Goal: Task Accomplishment & Management: Manage account settings

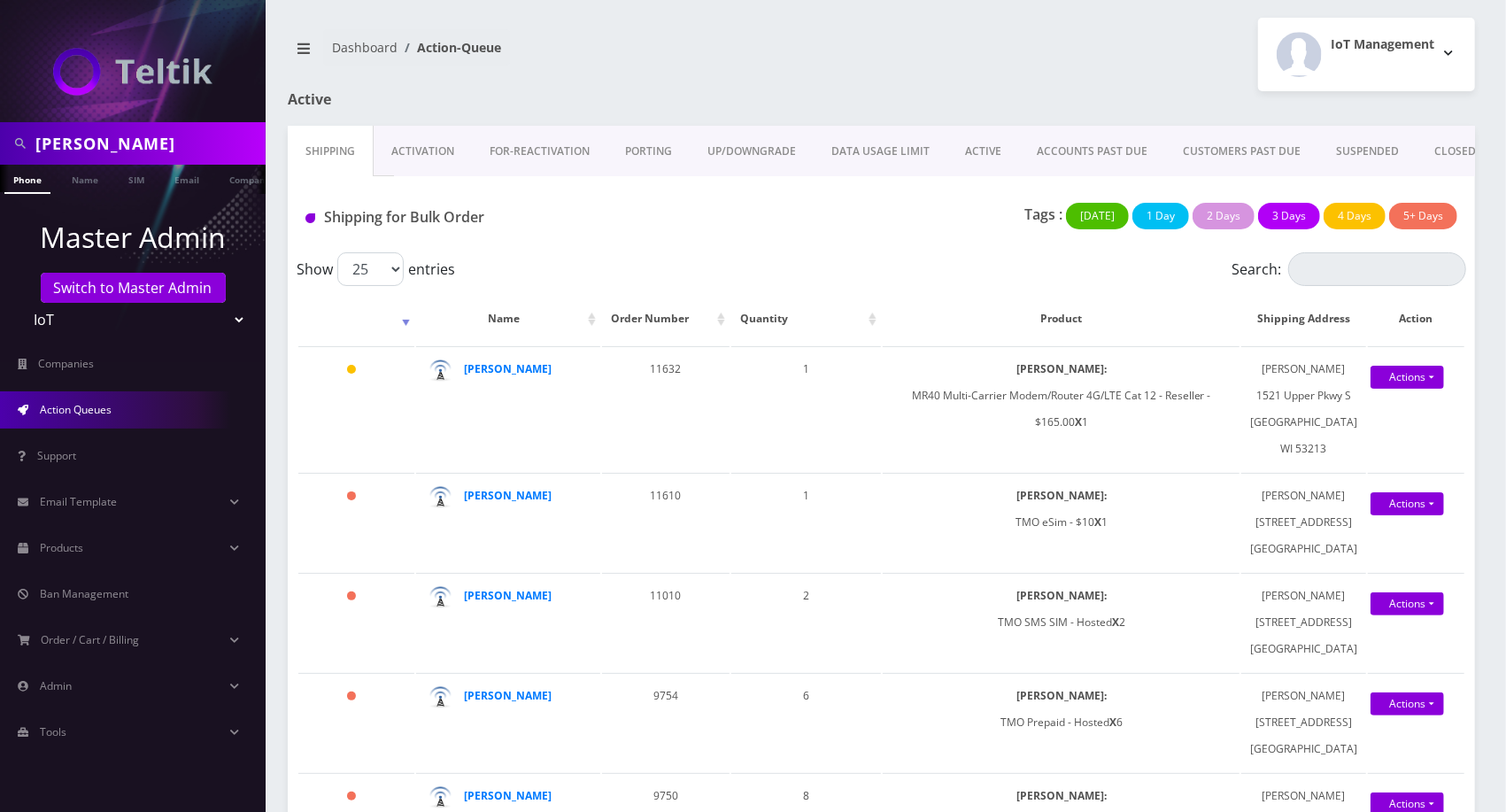
click at [132, 137] on input "brian" at bounding box center [148, 143] width 226 height 33
type input "ominous"
click at [250, 182] on ul at bounding box center [257, 180] width 18 height 31
click at [230, 183] on link "Customer" at bounding box center [248, 179] width 61 height 29
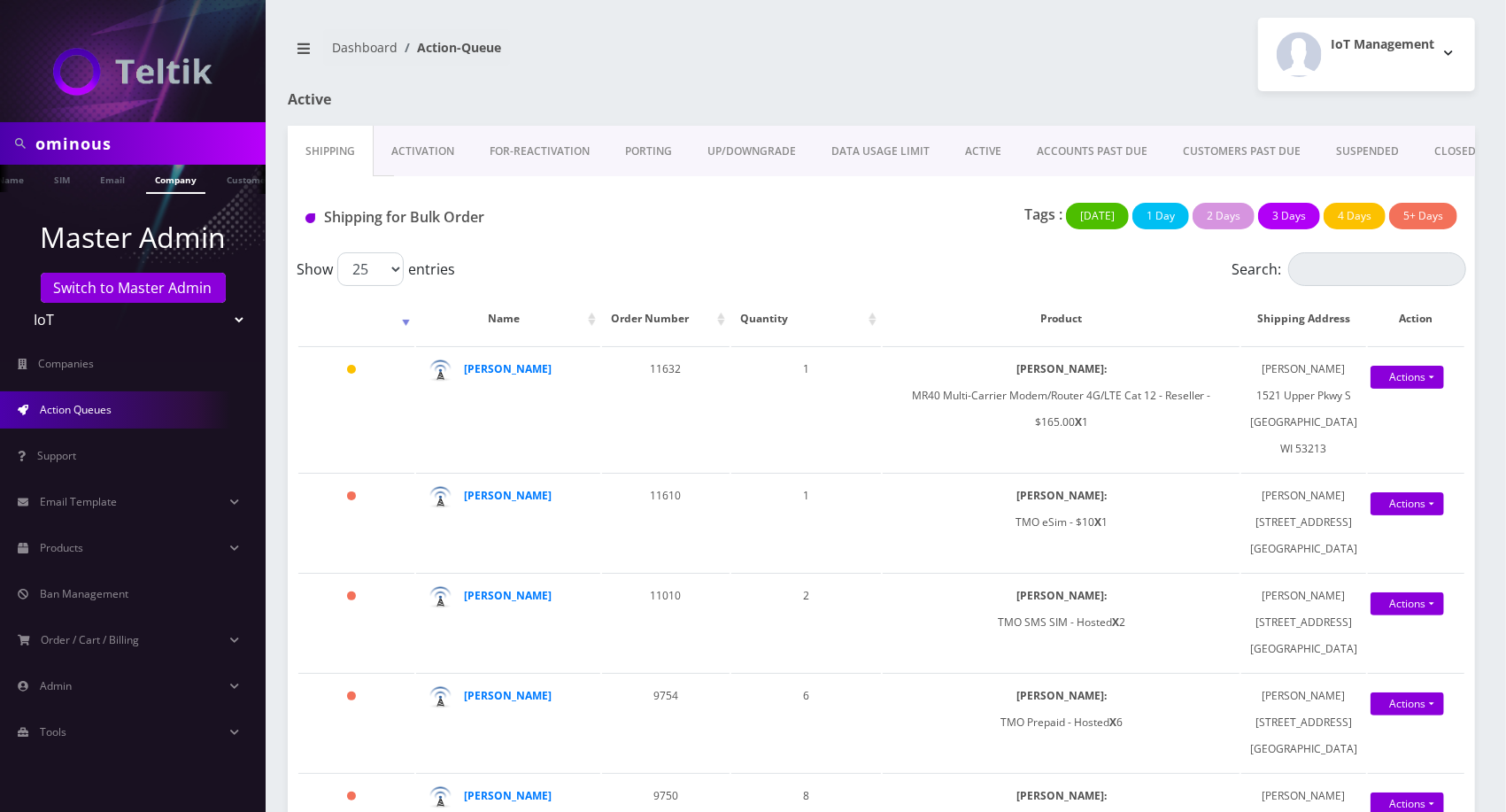
scroll to position [0, 86]
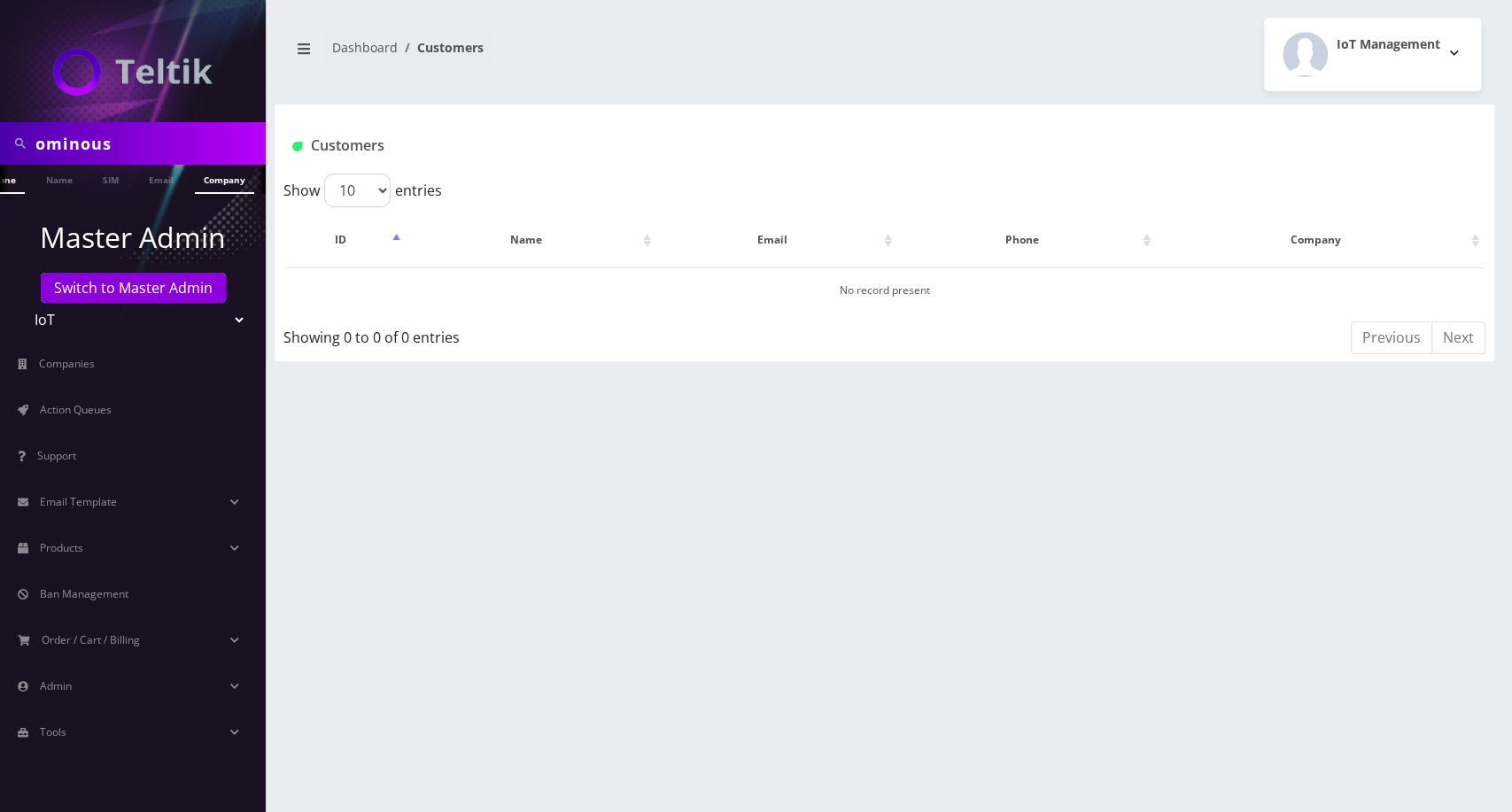
scroll to position [0, 34]
click at [211, 183] on link "Company" at bounding box center [216, 179] width 60 height 29
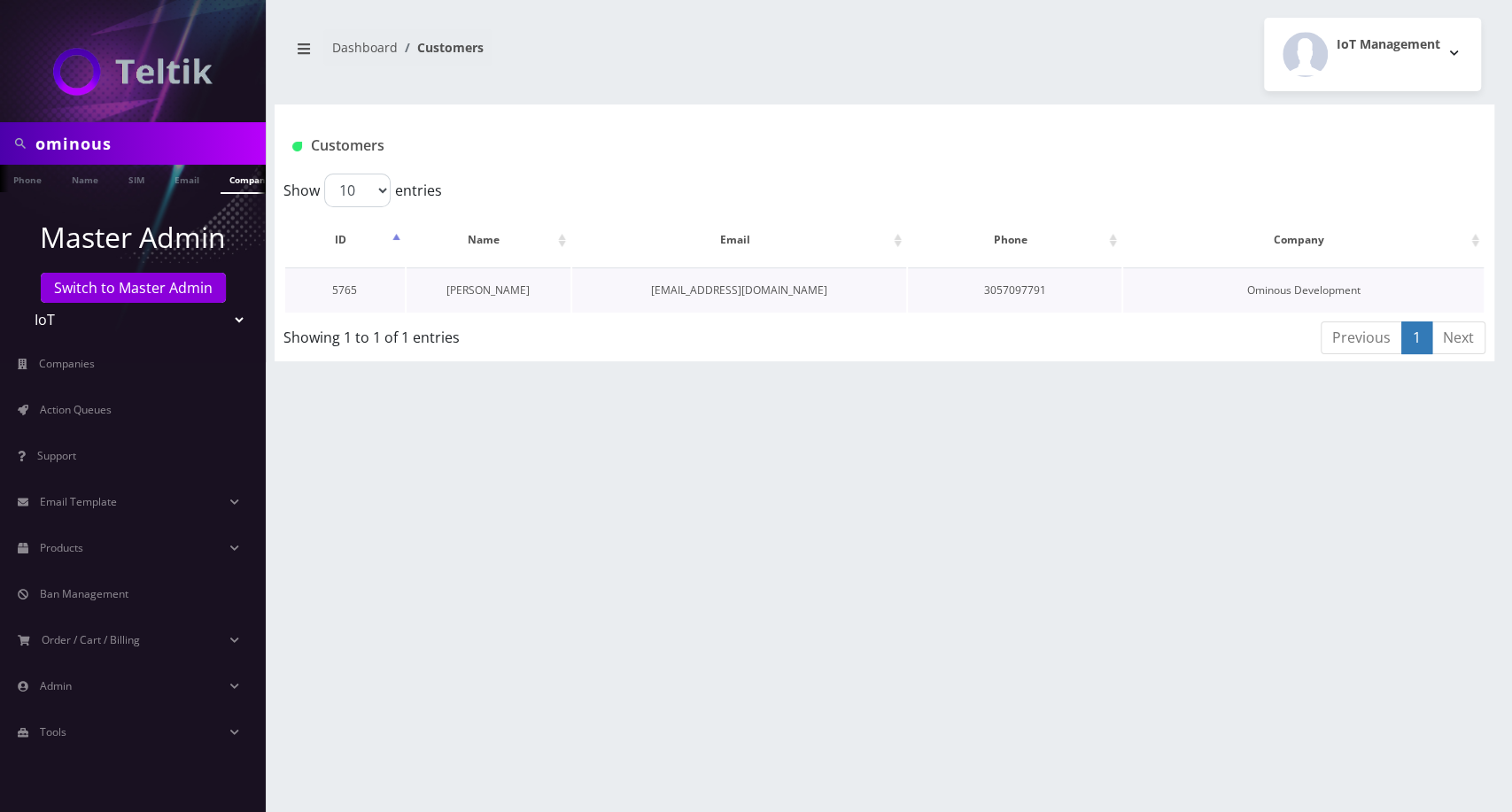
click at [500, 289] on link "[PERSON_NAME]" at bounding box center [487, 290] width 83 height 15
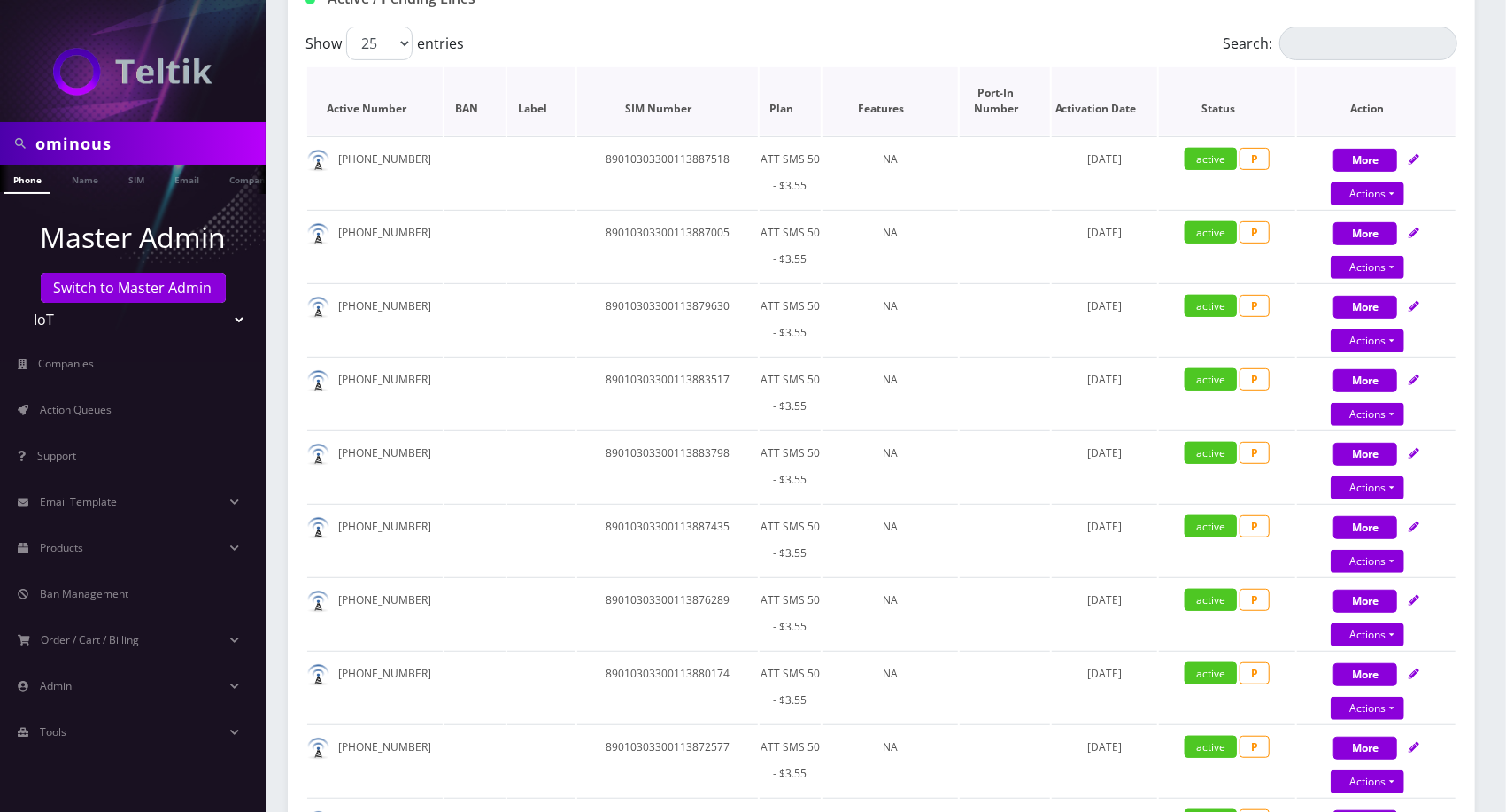
scroll to position [197, 0]
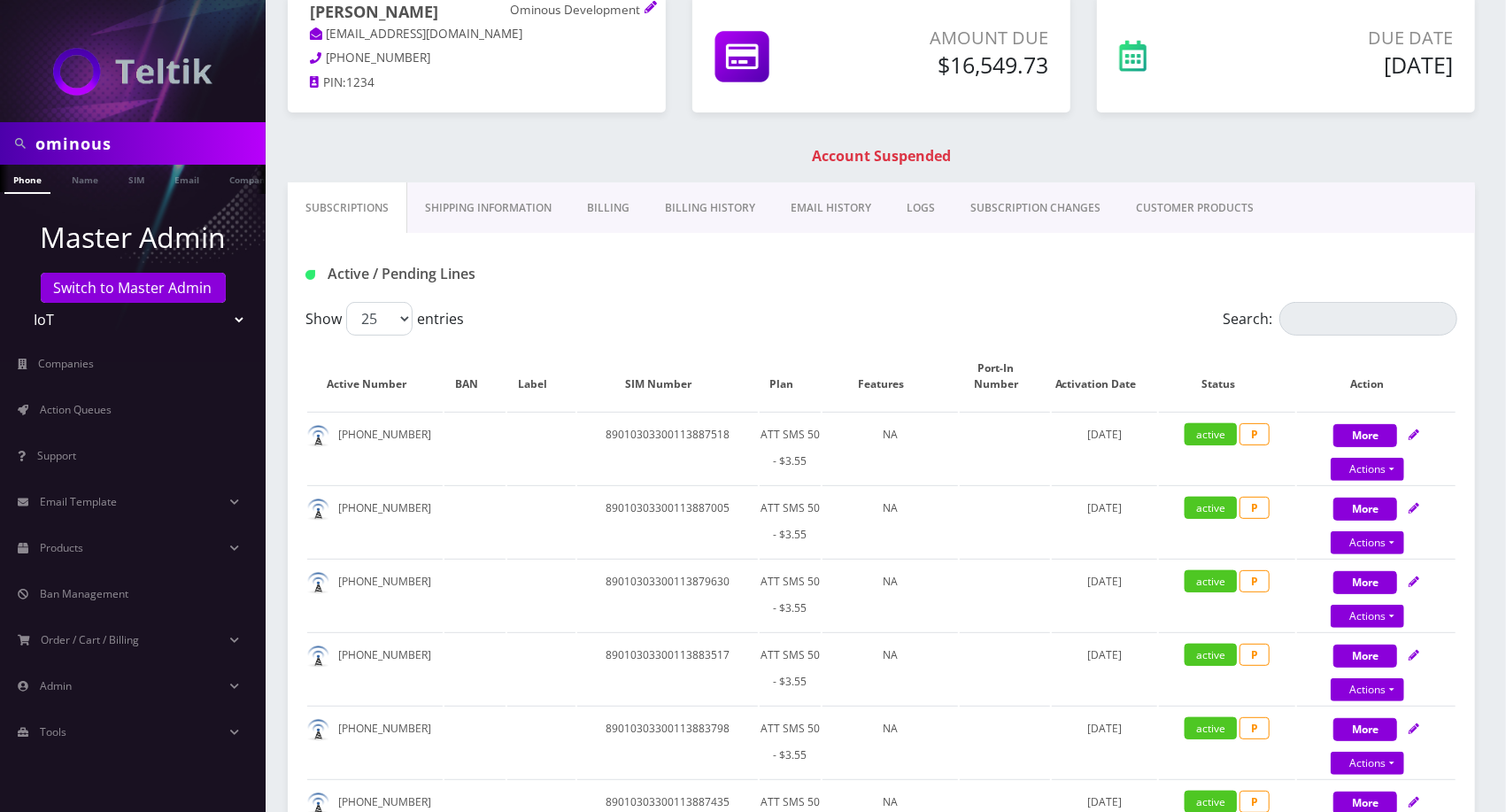
click at [755, 213] on link "Billing History" at bounding box center [709, 208] width 125 height 51
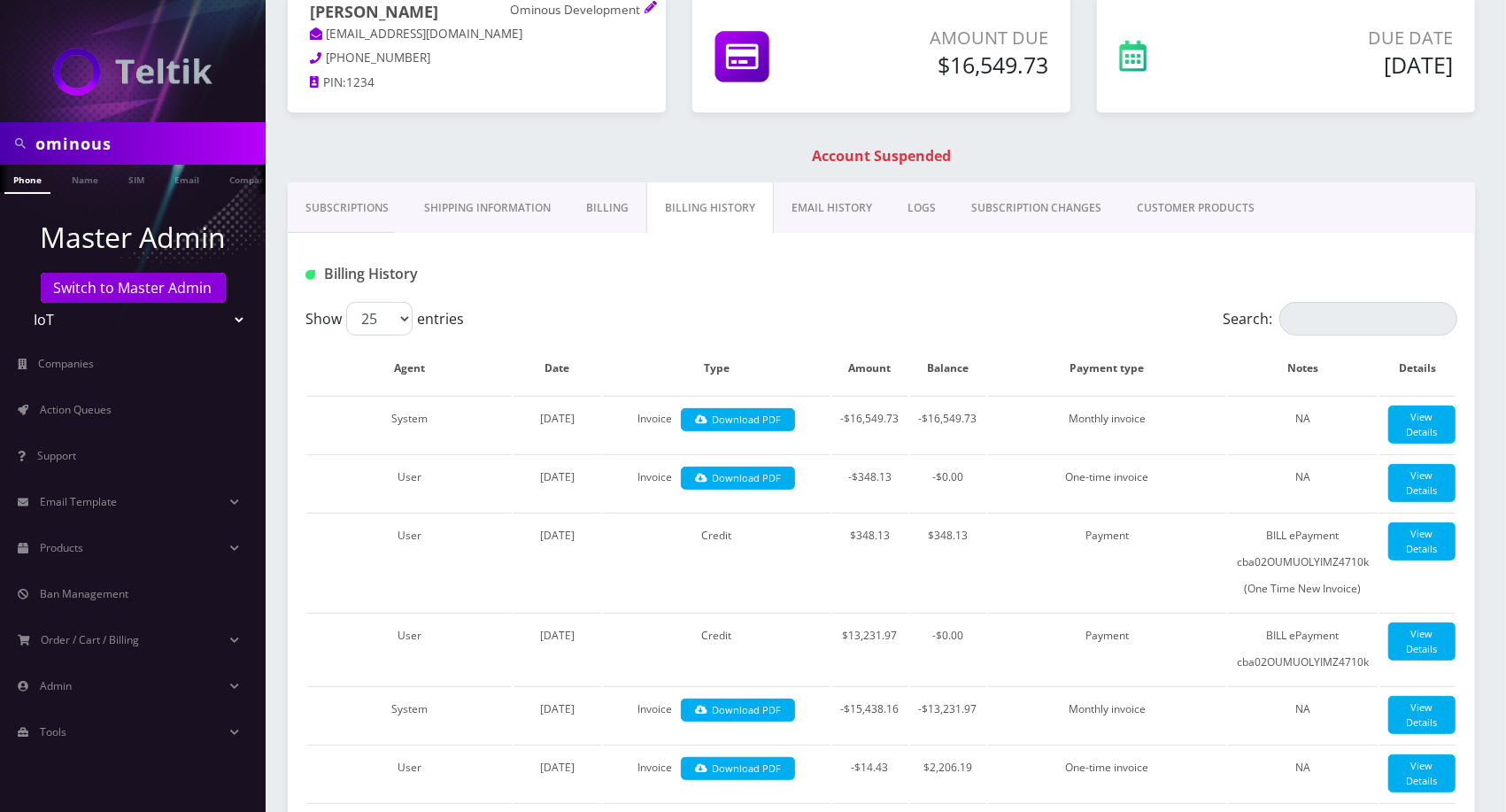
click at [826, 211] on link "EMAIL HISTORY" at bounding box center [831, 208] width 116 height 51
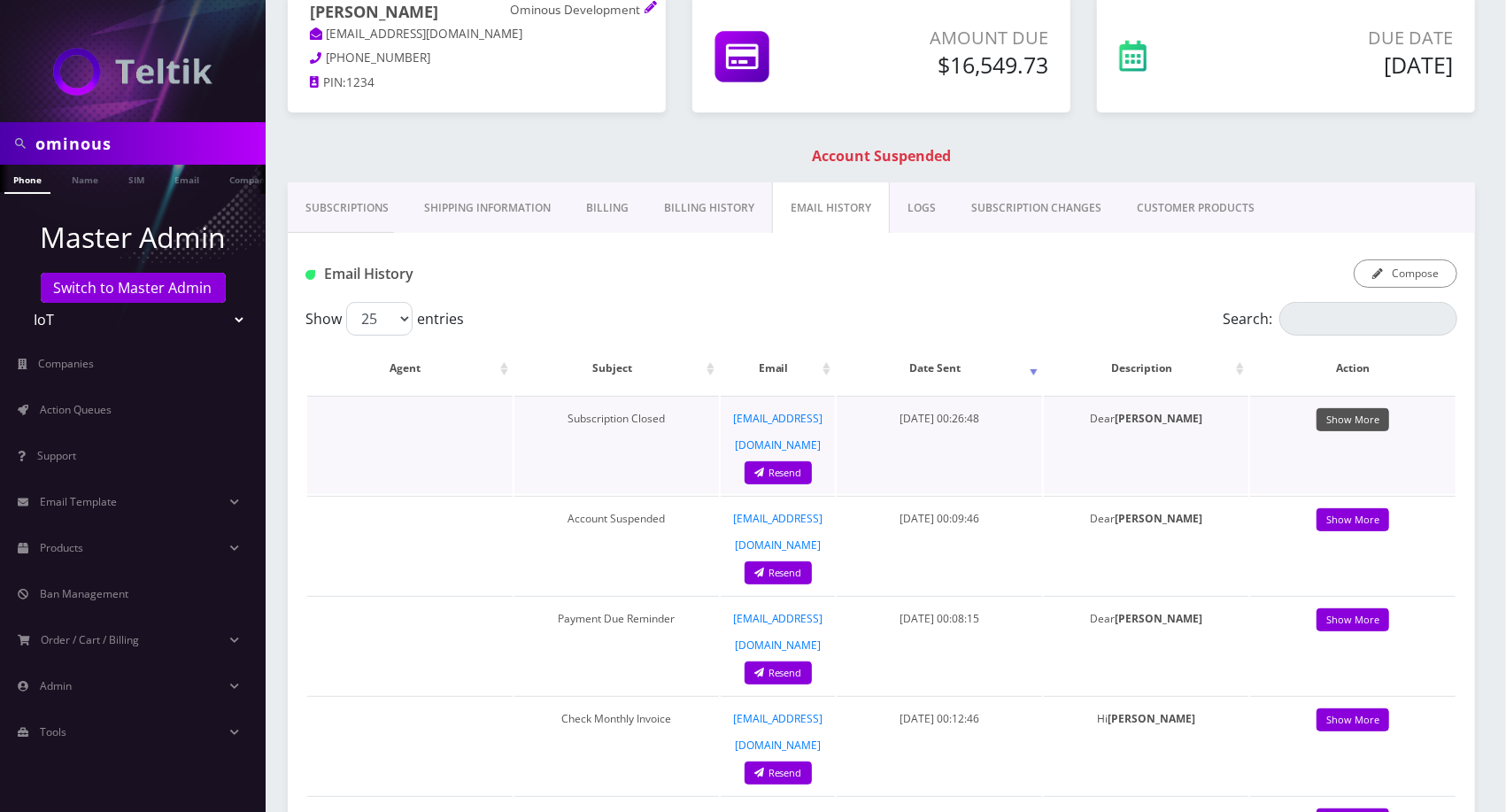
click at [1345, 417] on link "Show More" at bounding box center [1353, 420] width 72 height 23
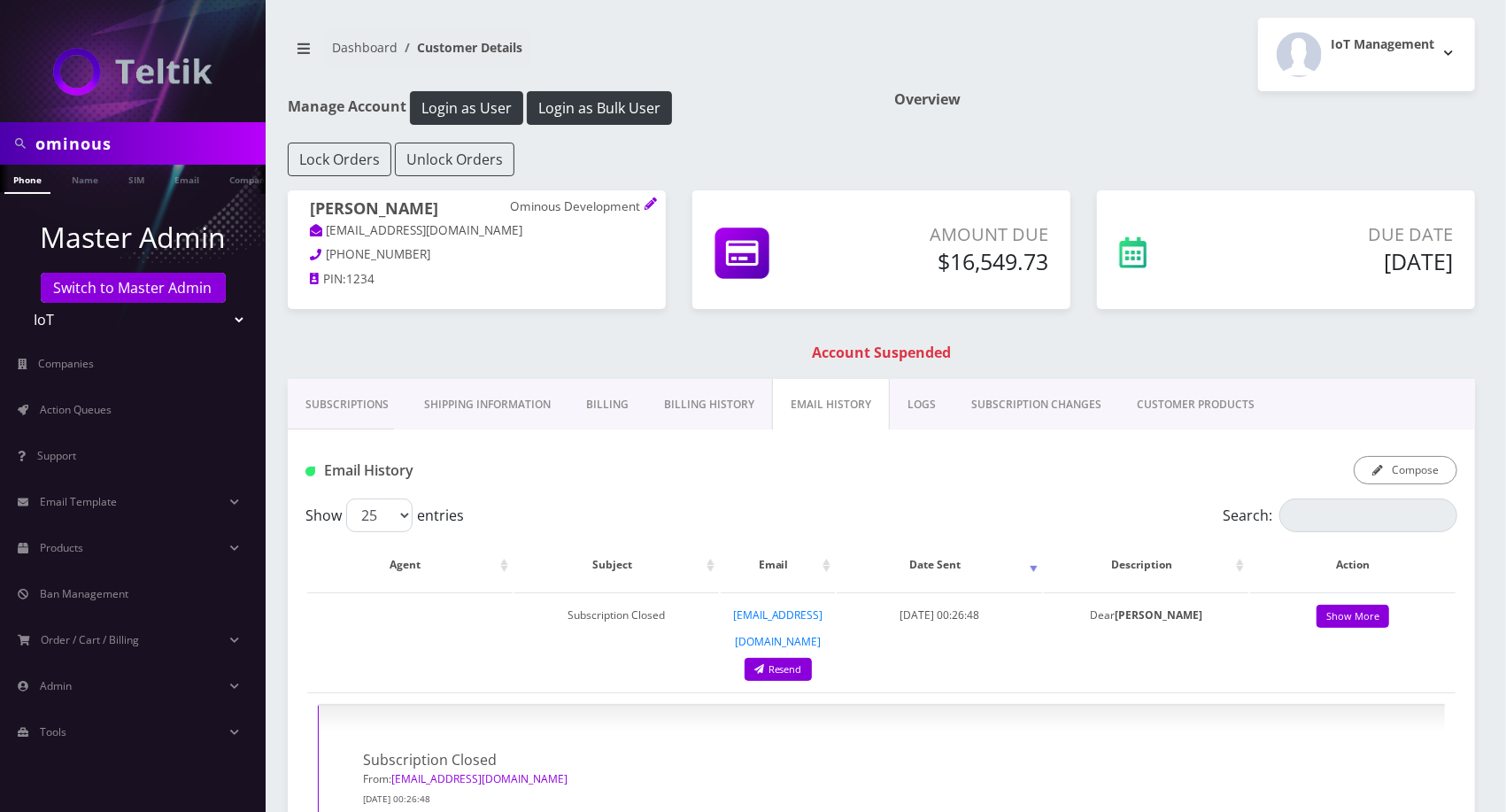
click at [716, 403] on link "Billing History" at bounding box center [708, 404] width 125 height 51
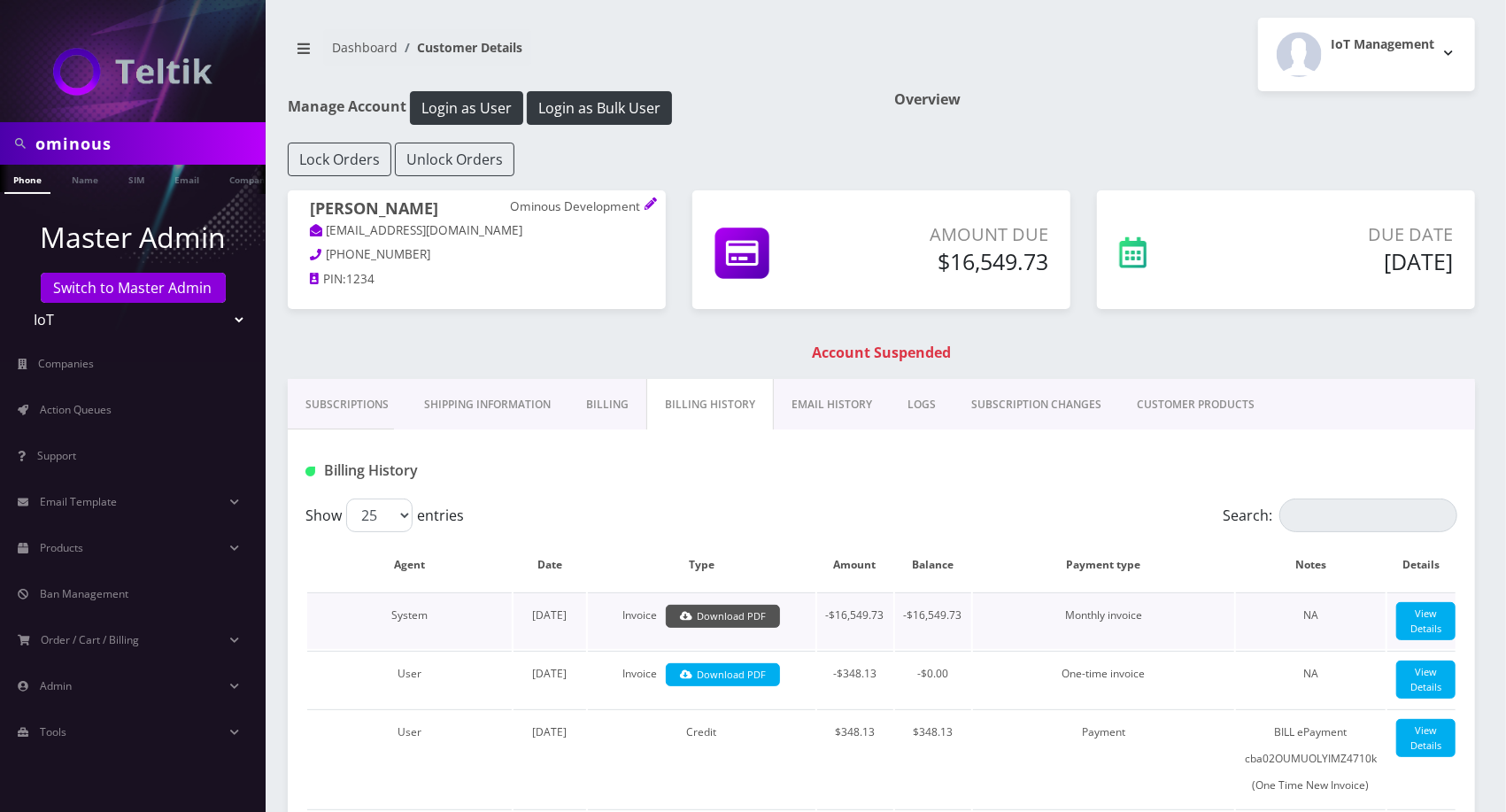
click at [761, 608] on link "Download PDF" at bounding box center [723, 616] width 115 height 23
click at [1352, 138] on div "Overview" at bounding box center [1185, 116] width 607 height 51
click at [813, 388] on link "EMAIL HISTORY" at bounding box center [831, 404] width 116 height 51
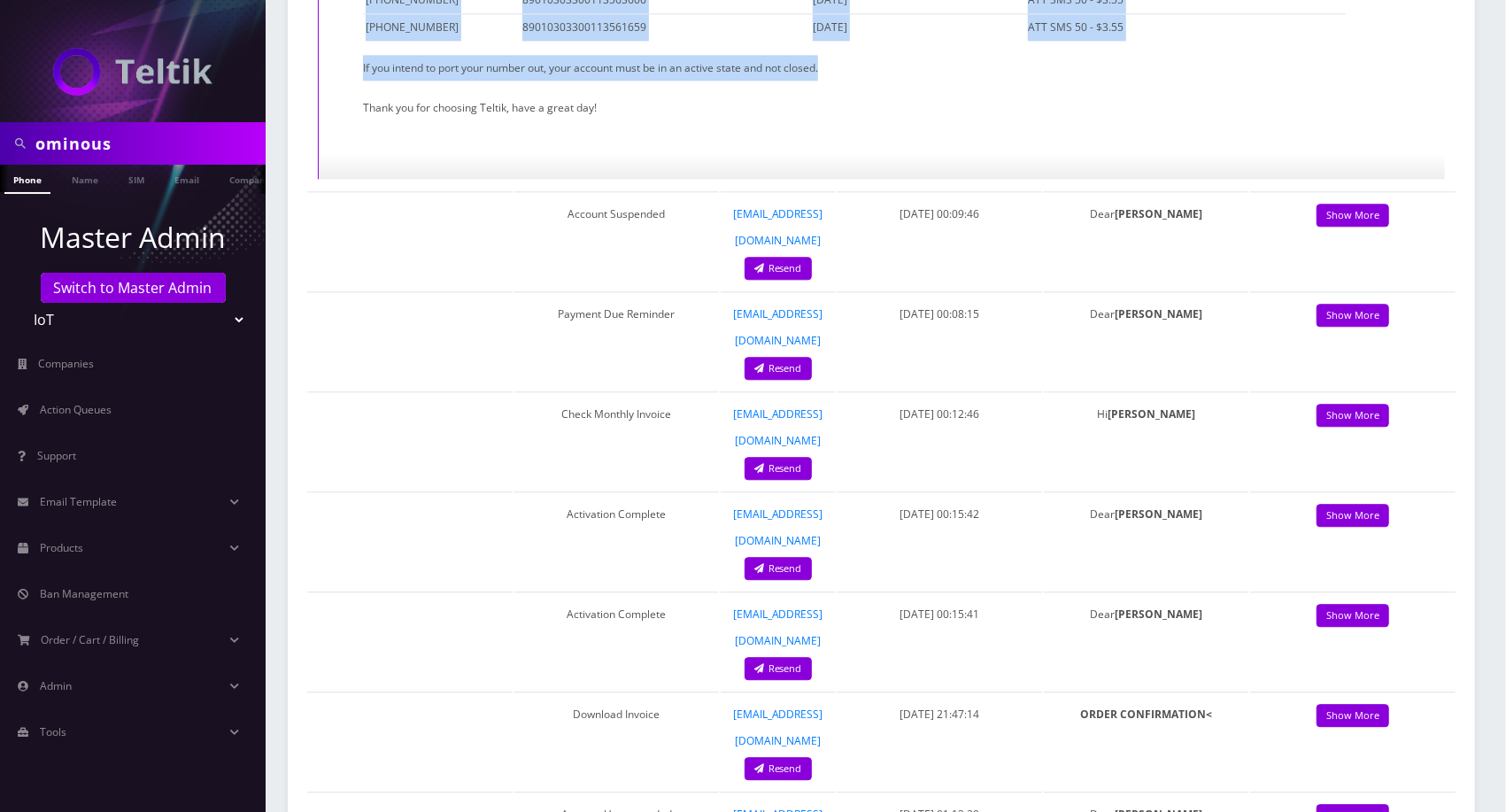
scroll to position [11822, 0]
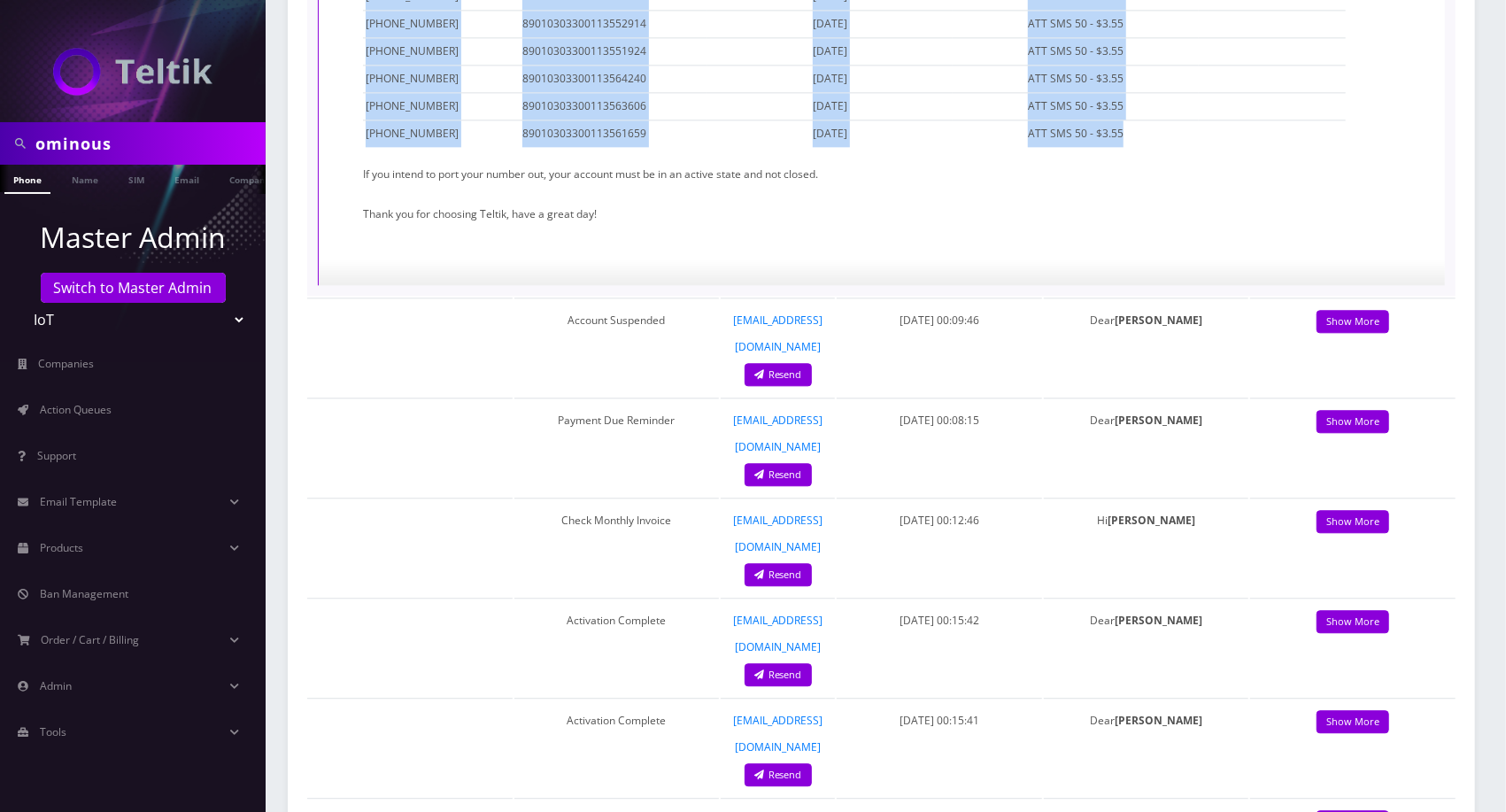
drag, startPoint x: 375, startPoint y: 385, endPoint x: 1137, endPoint y: 65, distance: 826.5
copy tbody "730-208-5184 89010303300113688437 09/22/2025 ATT SMS 50 - $3.55 314-217-2476 89…"
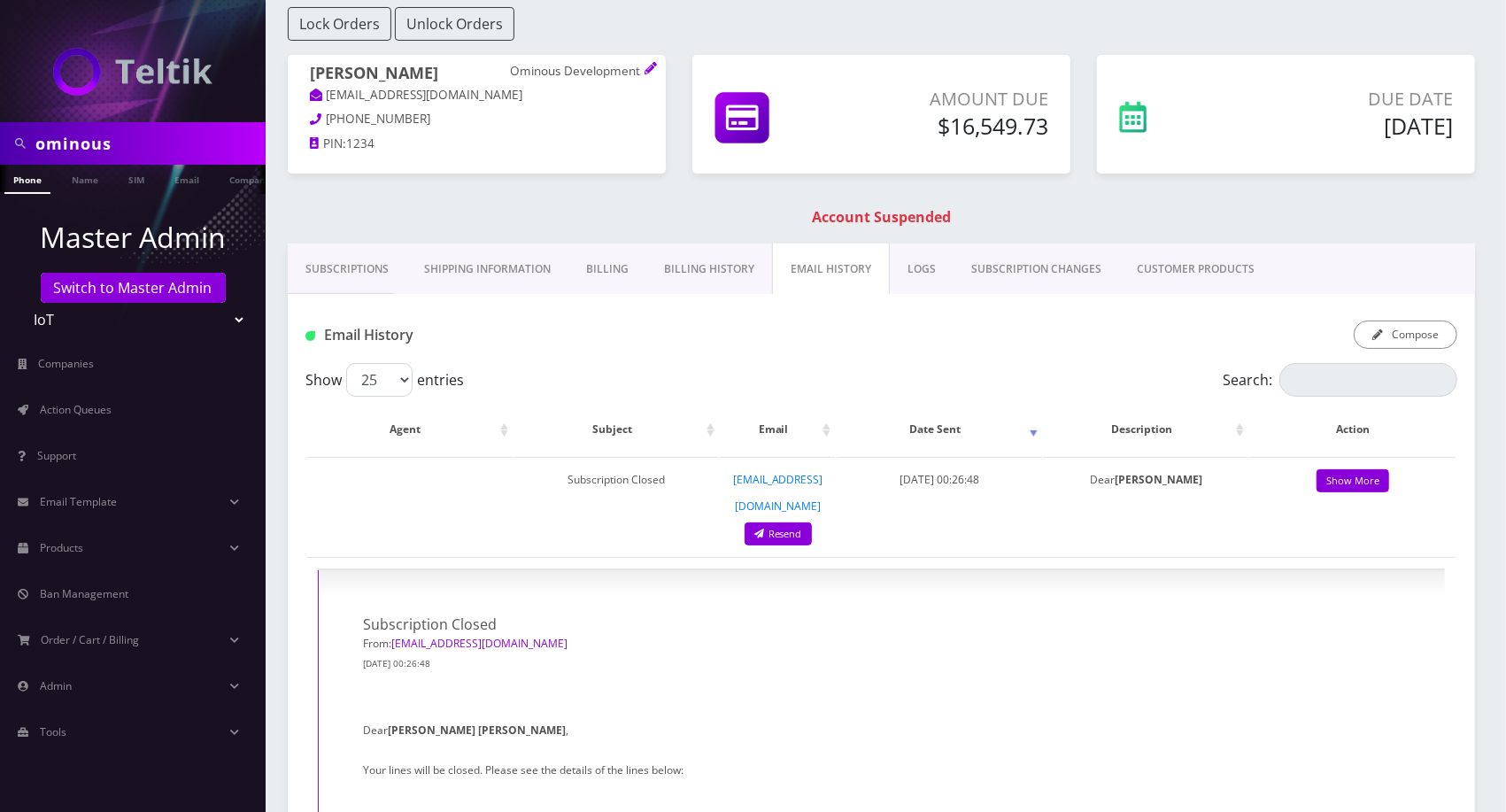
scroll to position [0, 0]
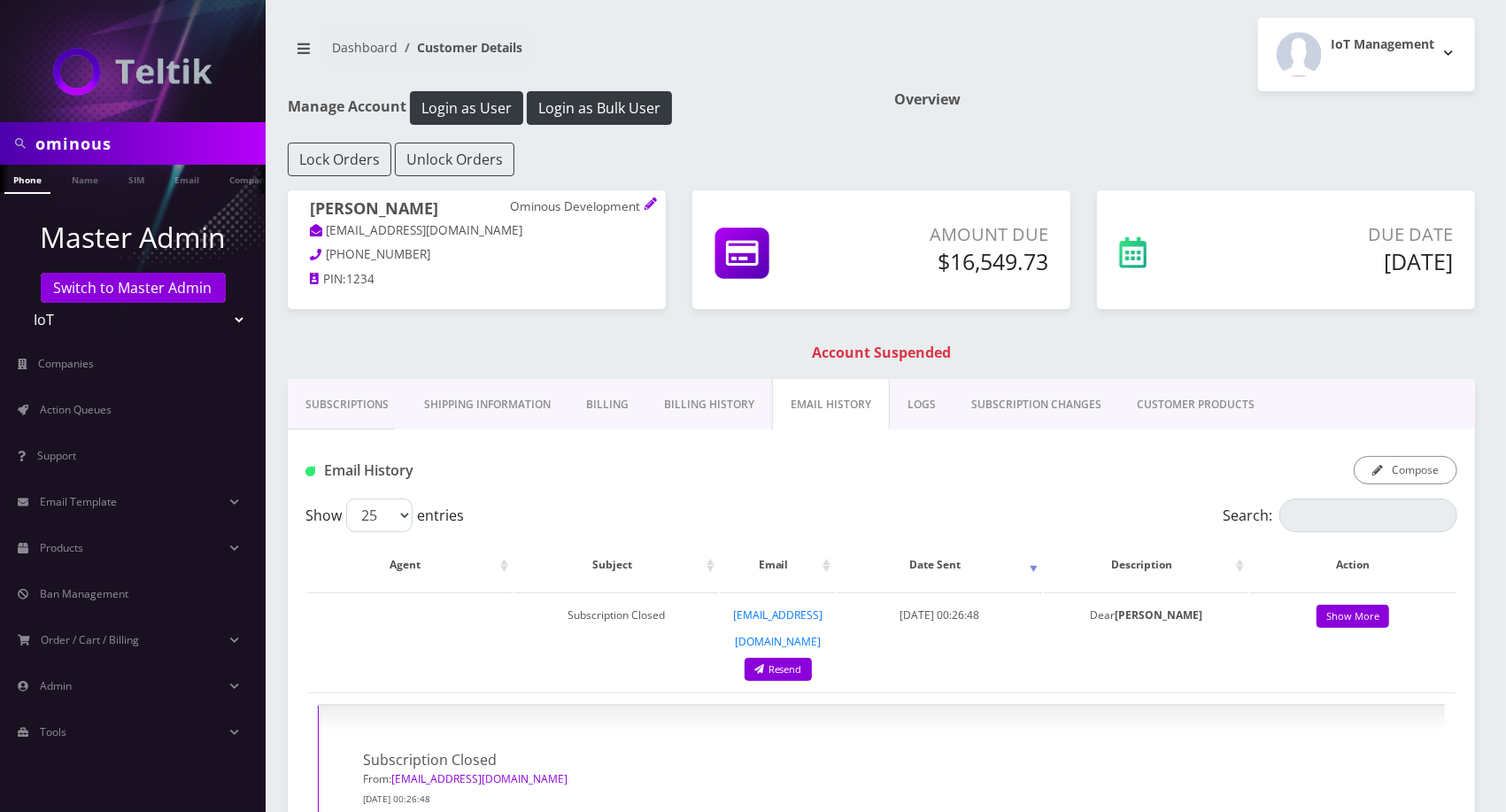
click at [626, 411] on link "Billing" at bounding box center [607, 404] width 78 height 51
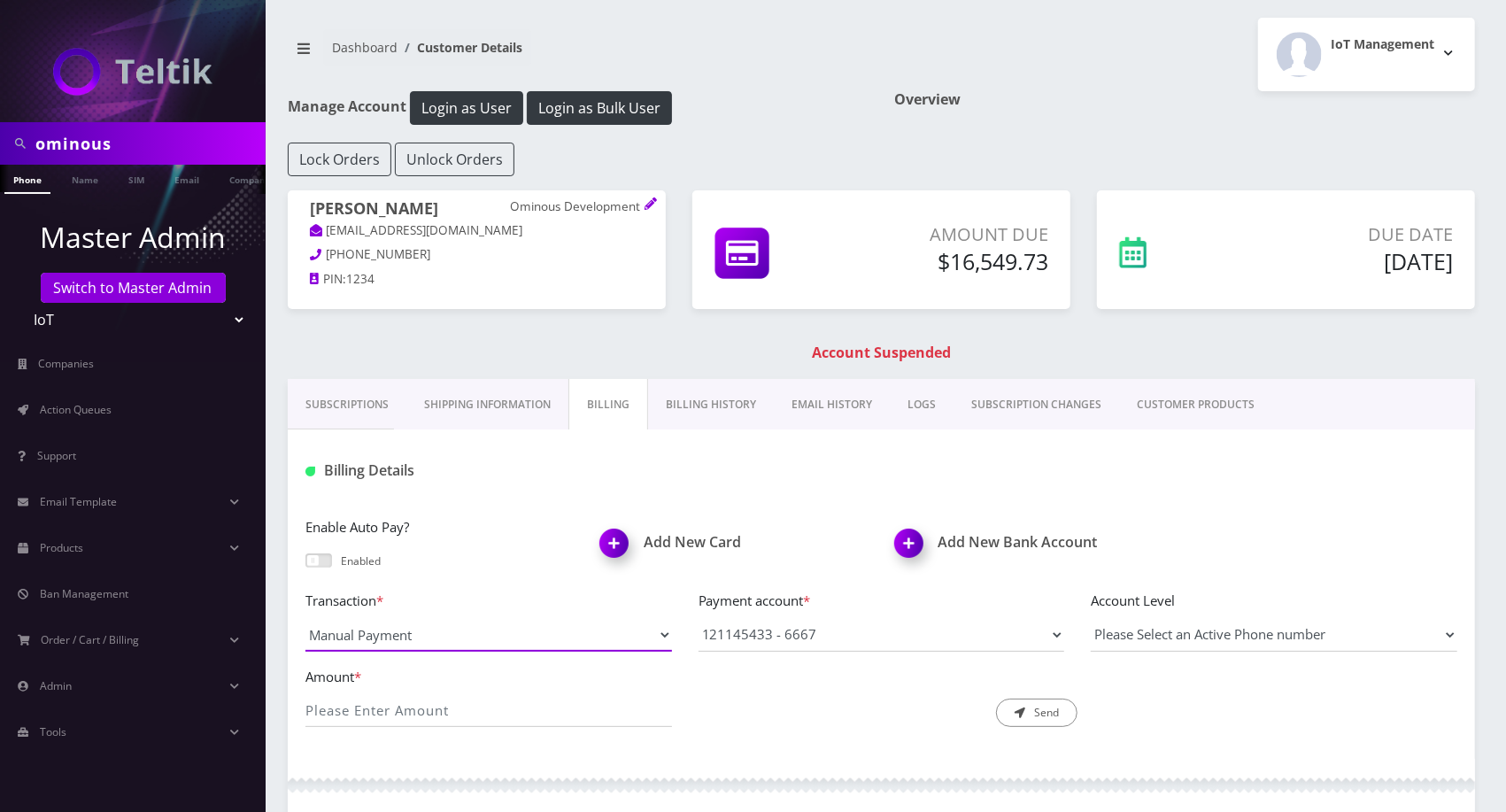
click at [524, 632] on select "Manual Payment Custom Charge Manual Credit Custom Invoice" at bounding box center [488, 634] width 366 height 33
click at [392, 641] on select "Manual Payment Custom Charge Manual Credit Custom Invoice" at bounding box center [488, 634] width 366 height 33
select select "Manual Credit"
click at [305, 618] on select "Manual Payment Custom Charge Manual Credit Custom Invoice" at bounding box center [488, 634] width 366 height 33
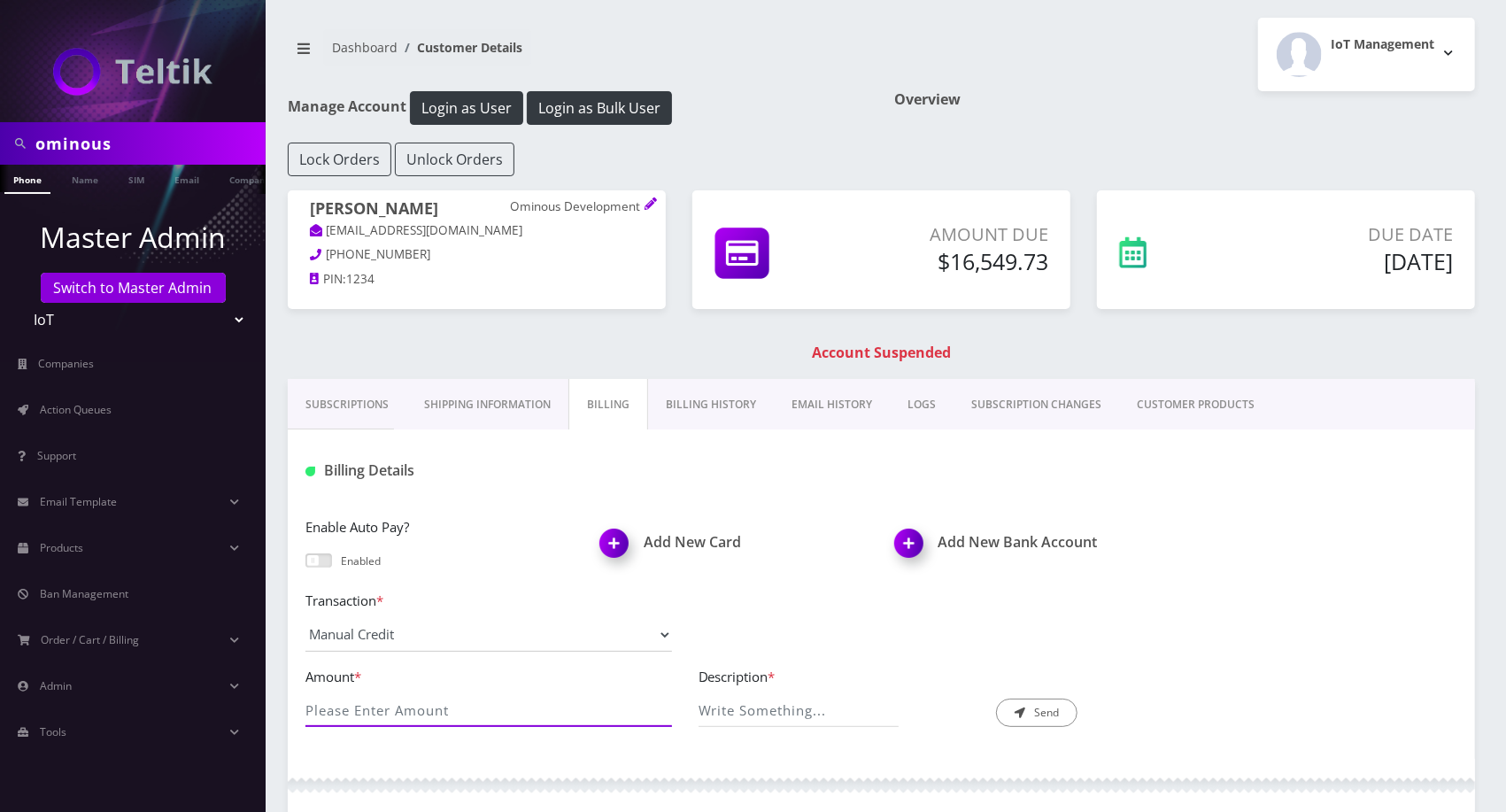
click at [389, 704] on input "Amount *" at bounding box center [488, 709] width 366 height 33
paste input "1462.6"
type input "1462.60"
click at [737, 710] on input "Description *" at bounding box center [799, 709] width 200 height 33
click at [769, 693] on input "Description *" at bounding box center [799, 709] width 200 height 33
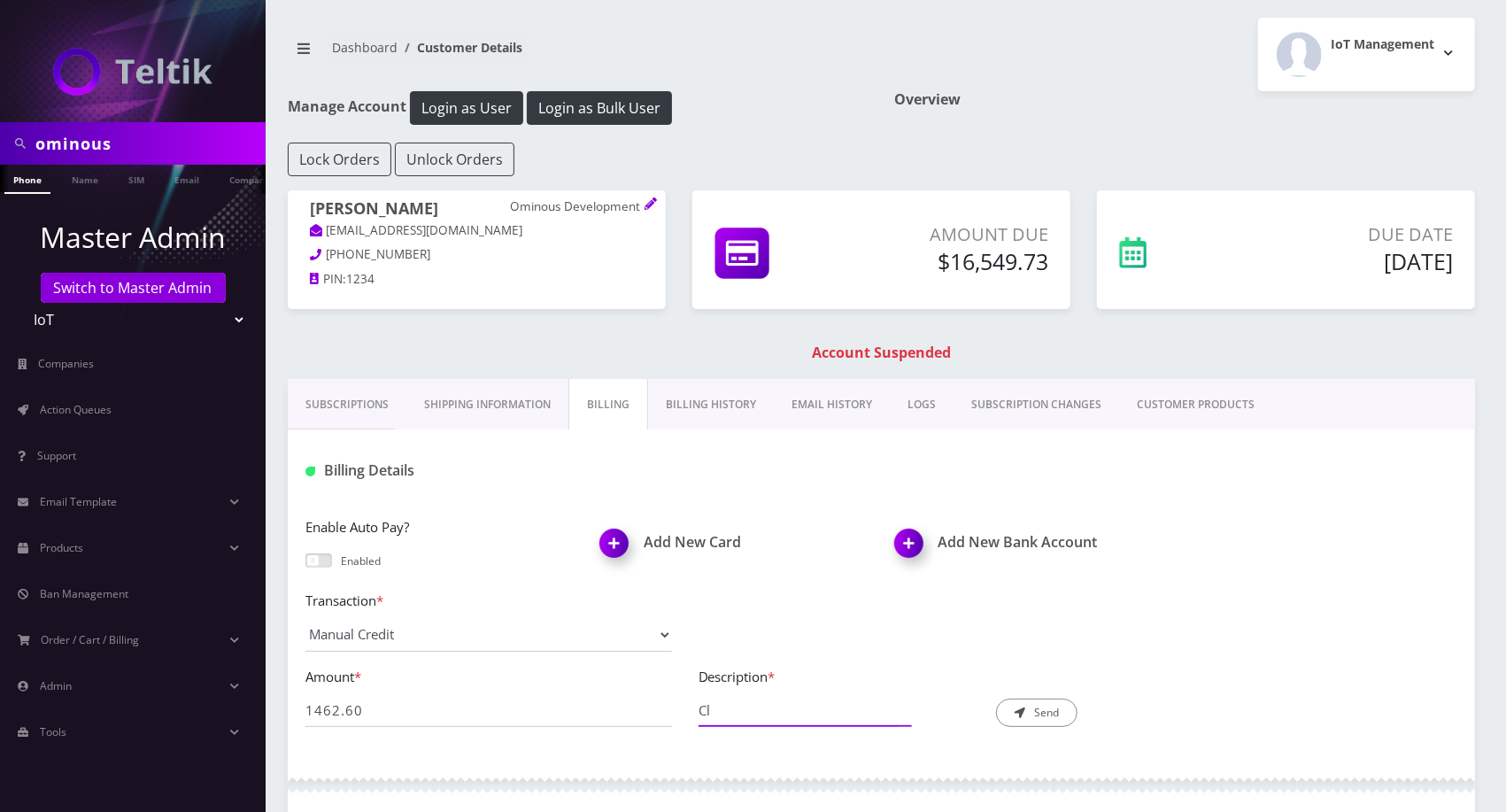
type input "C"
type input "400 Deactivations"
click at [1048, 713] on button "Send" at bounding box center [1037, 712] width 81 height 28
